Goal: Transaction & Acquisition: Purchase product/service

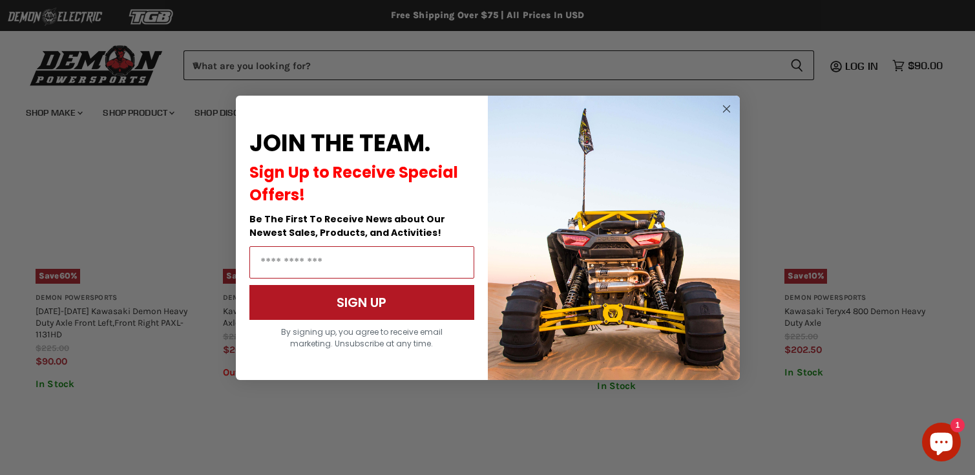
scroll to position [1090, 0]
